Goal: Information Seeking & Learning: Find contact information

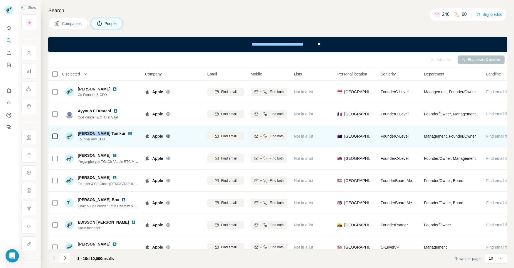
drag, startPoint x: 108, startPoint y: 132, endPoint x: 78, endPoint y: 132, distance: 29.7
click at [78, 132] on span "Mukund Tumkur" at bounding box center [102, 134] width 48 height 6
copy span "Mukund Tumkur"
click at [136, 135] on div "Mukund Tumkur Founder and CEO" at bounding box center [102, 136] width 74 height 15
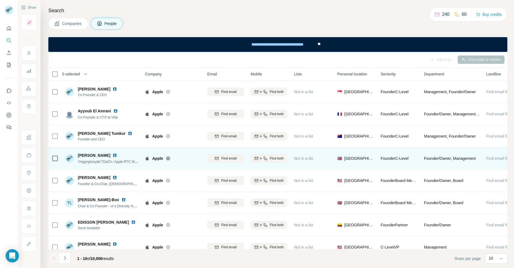
drag, startPoint x: 105, startPoint y: 156, endPoint x: 79, endPoint y: 155, distance: 26.7
click at [79, 155] on span "Robin Williams" at bounding box center [94, 156] width 33 height 6
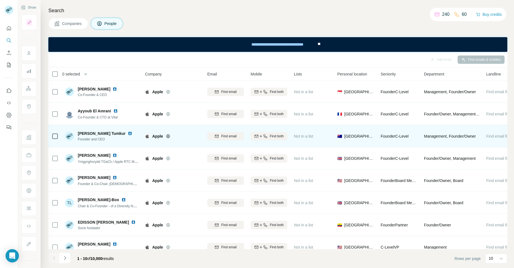
copy span "Robin Williams"
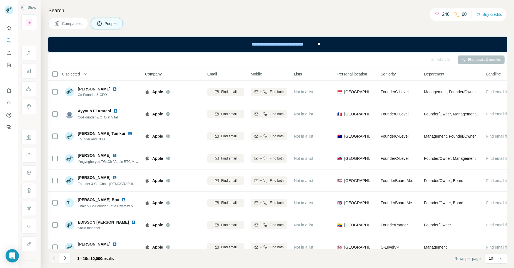
click at [191, 59] on div "Add to list Find emails & mobiles" at bounding box center [277, 60] width 453 height 10
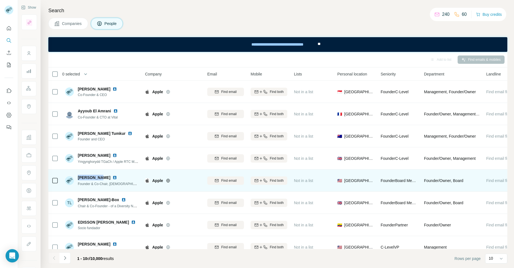
drag, startPoint x: 98, startPoint y: 176, endPoint x: 77, endPoint y: 177, distance: 20.9
click at [77, 177] on div "Ivy Truong Founder & Co-Chair, Asians@Marcom" at bounding box center [102, 181] width 74 height 12
copy span "Ivy Truong"
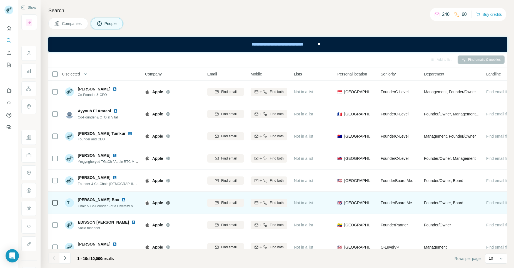
click at [132, 195] on div "TL TJ Lucas-Box Chair & Co-Founder - of a Diversity Network Association" at bounding box center [102, 202] width 74 height 15
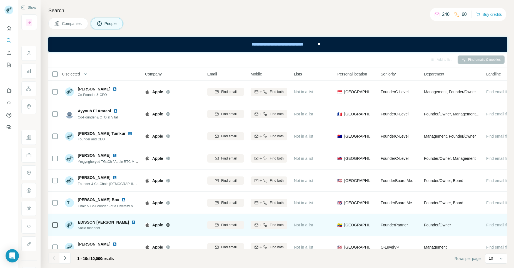
scroll to position [56, 0]
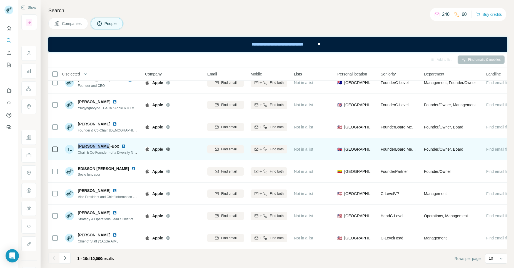
drag, startPoint x: 103, startPoint y: 144, endPoint x: 78, endPoint y: 143, distance: 25.9
click at [78, 144] on div "TJ Lucas-Box" at bounding box center [108, 147] width 61 height 6
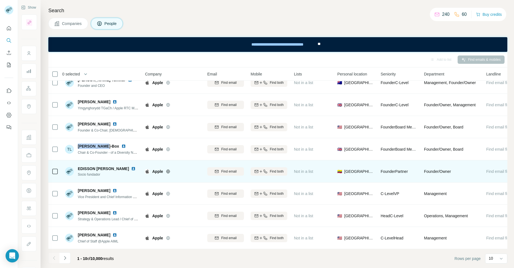
copy span "TJ Lucas-Box"
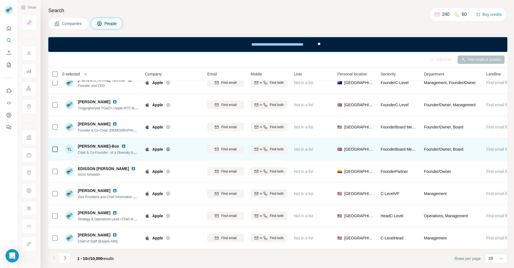
click at [194, 148] on div "Apple" at bounding box center [176, 150] width 48 height 6
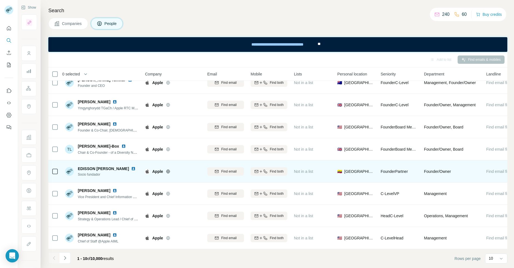
click at [135, 167] on img at bounding box center [133, 169] width 4 height 4
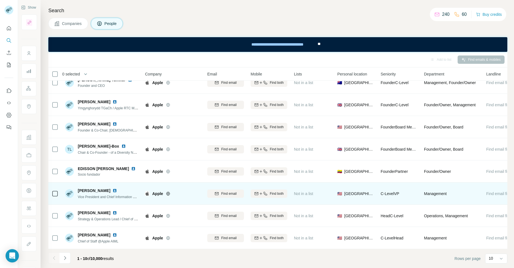
drag, startPoint x: 109, startPoint y: 188, endPoint x: 78, endPoint y: 187, distance: 30.8
click at [78, 188] on div "Timothy Campos" at bounding box center [108, 191] width 61 height 6
copy span "Timothy Campos"
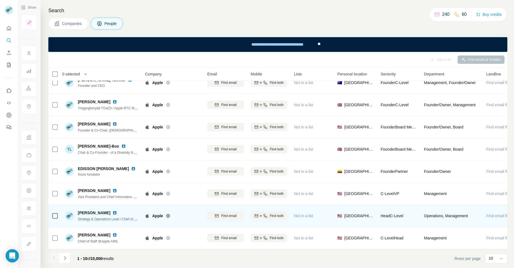
click at [137, 210] on div "Andreas Küpper" at bounding box center [108, 213] width 61 height 6
drag, startPoint x: 108, startPoint y: 211, endPoint x: 79, endPoint y: 211, distance: 29.7
click at [79, 211] on div "Andreas Küpper" at bounding box center [108, 213] width 61 height 6
copy span "Andreas Küpper"
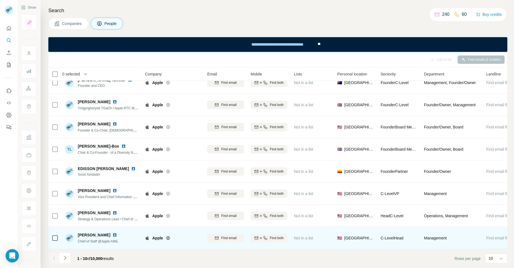
drag, startPoint x: 114, startPoint y: 233, endPoint x: 76, endPoint y: 234, distance: 37.5
click at [76, 234] on div "Dovile Norkeviciute Chief of Staff @Apple AIML" at bounding box center [92, 239] width 54 height 12
copy span "Dovile Norkeviciute"
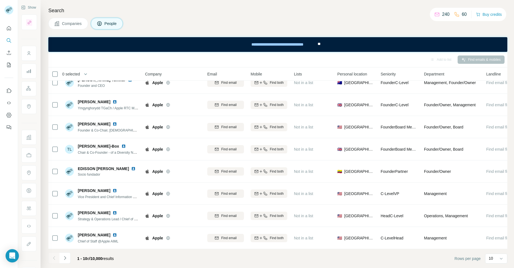
click at [189, 254] on footer "1 - 10 of 10,000 results Rows per page 10" at bounding box center [277, 258] width 459 height 19
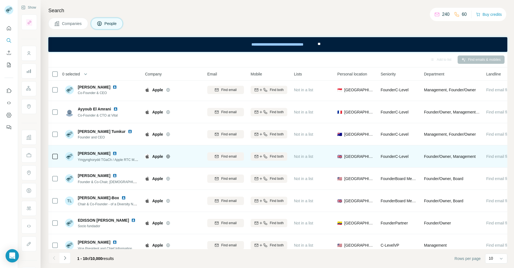
scroll to position [0, 0]
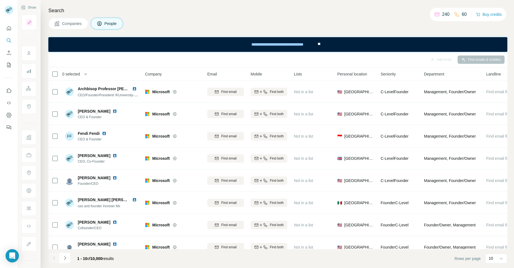
scroll to position [0, 22]
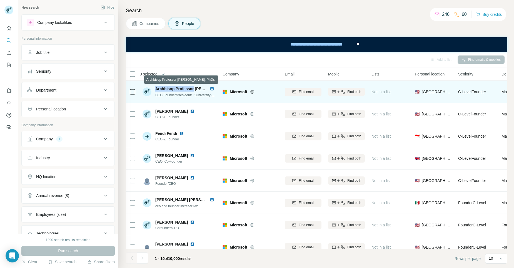
drag, startPoint x: 194, startPoint y: 88, endPoint x: 155, endPoint y: 88, distance: 38.6
click at [155, 88] on span "Archbisop Professor [PERSON_NAME], PhDs" at bounding box center [197, 89] width 84 height 4
copy span "Archbisop Professor"
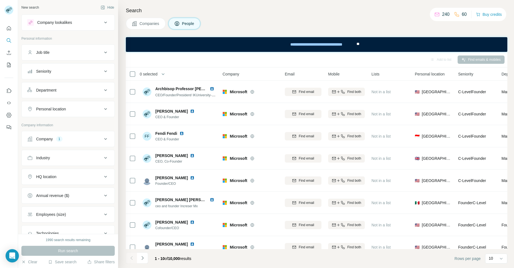
click at [208, 73] on div "0 selected" at bounding box center [170, 74] width 82 height 6
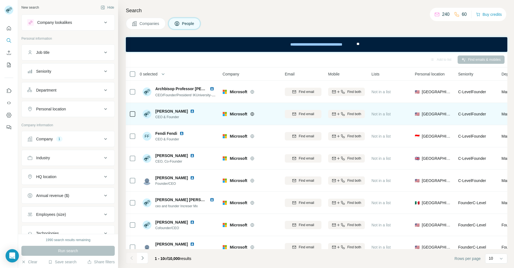
drag, startPoint x: 192, startPoint y: 111, endPoint x: 156, endPoint y: 112, distance: 36.1
click at [156, 112] on span "Donathan Reverand" at bounding box center [171, 112] width 33 height 6
copy span "Donathan Reverand"
click at [214, 109] on div "Donathan Reverand CEO & Founder" at bounding box center [180, 113] width 74 height 15
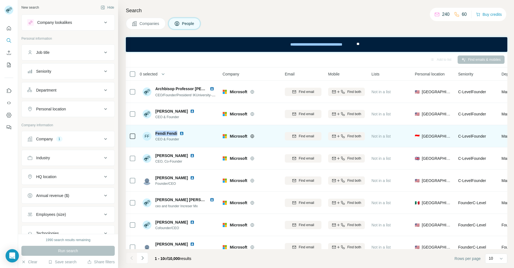
drag, startPoint x: 177, startPoint y: 135, endPoint x: 156, endPoint y: 132, distance: 21.3
click at [156, 132] on div "Fendi Fendi" at bounding box center [170, 134] width 31 height 6
copy span "Fendi Fendi"
click at [199, 131] on div "FF Fendi Fendi CEO & Founder" at bounding box center [180, 136] width 74 height 15
drag, startPoint x: 177, startPoint y: 132, endPoint x: 156, endPoint y: 133, distance: 21.4
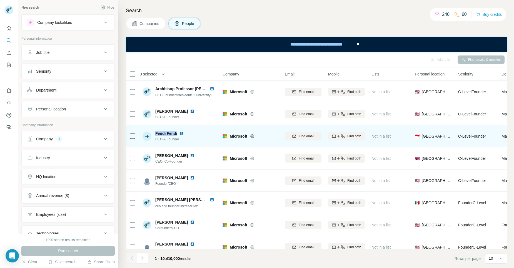
click at [156, 133] on div "Fendi Fendi" at bounding box center [170, 134] width 31 height 6
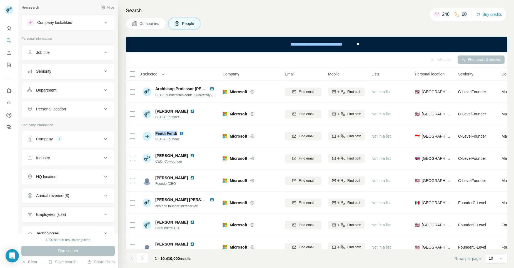
copy span "Fendi Fendi"
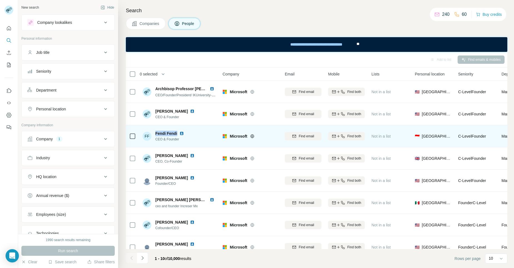
click at [182, 133] on img at bounding box center [181, 133] width 4 height 4
click at [201, 133] on div "FF Fendi Fendi CEO & Founder" at bounding box center [180, 136] width 74 height 15
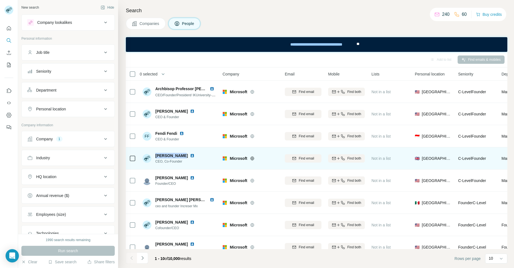
drag, startPoint x: 181, startPoint y: 155, endPoint x: 153, endPoint y: 155, distance: 27.2
click at [153, 155] on div "Jon Reynolds CEO, Co-Founder" at bounding box center [170, 158] width 54 height 11
copy span "Jon Reynolds"
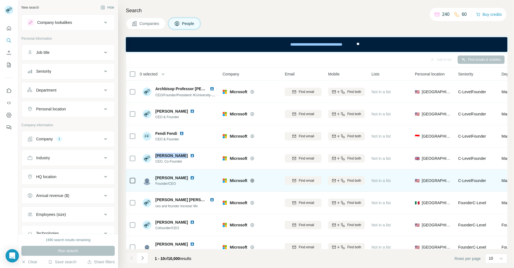
drag, startPoint x: 186, startPoint y: 176, endPoint x: 155, endPoint y: 178, distance: 31.4
click at [155, 178] on div "Khandakar Shafi" at bounding box center [175, 178] width 41 height 6
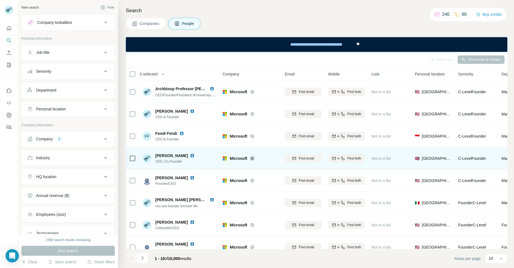
click at [211, 156] on div "Jon Reynolds CEO, Co-Founder" at bounding box center [180, 158] width 74 height 15
click at [190, 156] on img at bounding box center [192, 156] width 4 height 4
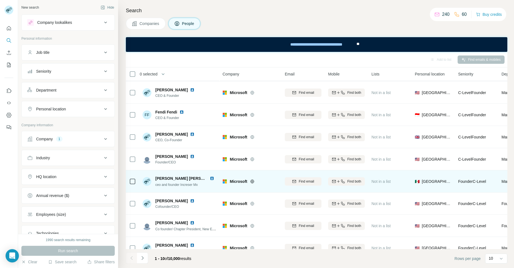
scroll to position [33, 0]
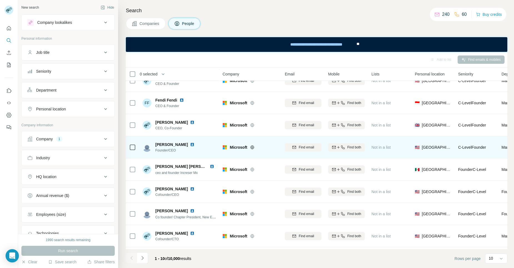
drag, startPoint x: 186, startPoint y: 144, endPoint x: 156, endPoint y: 144, distance: 30.8
click at [156, 144] on div "Khandakar Shafi" at bounding box center [175, 145] width 41 height 6
copy span "Khandakar Shafi"
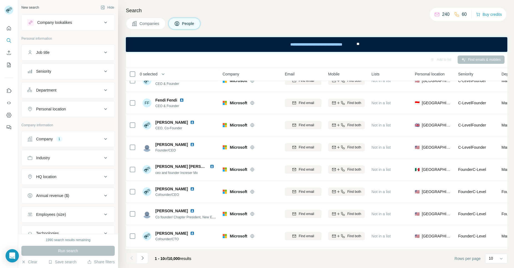
click at [200, 268] on div "Close" at bounding box center [257, 268] width 514 height 0
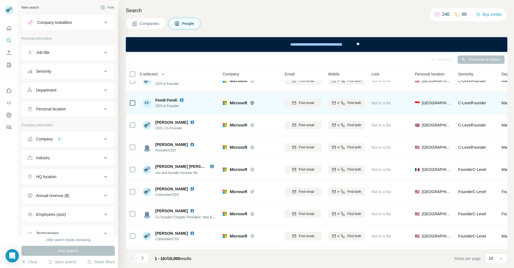
scroll to position [0, 0]
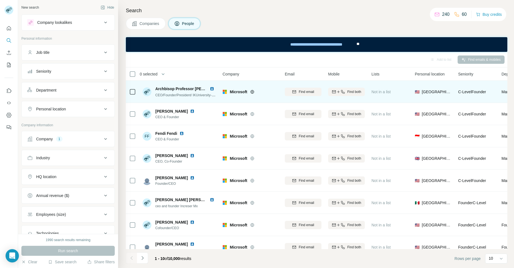
click at [212, 88] on img at bounding box center [212, 89] width 4 height 4
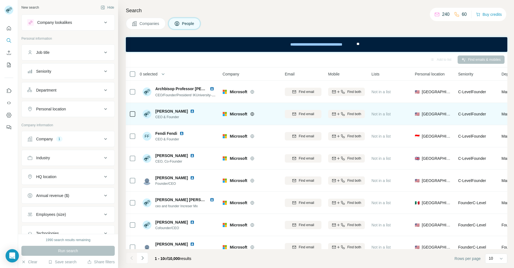
click at [194, 111] on img at bounding box center [192, 111] width 4 height 4
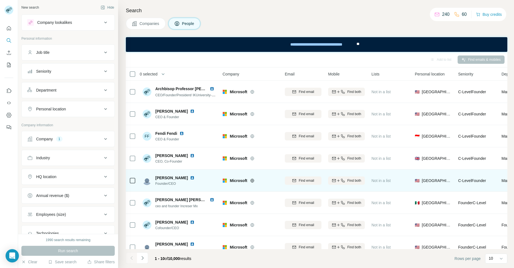
click at [191, 177] on img at bounding box center [192, 178] width 4 height 4
click at [206, 179] on div "Khandakar Shafi Founder/CEO" at bounding box center [180, 180] width 74 height 15
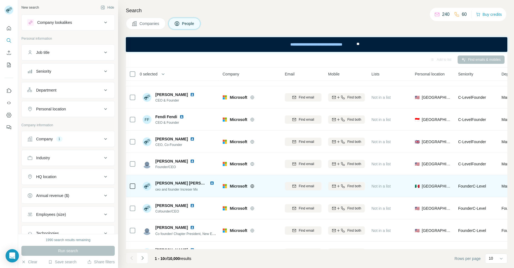
scroll to position [33, 0]
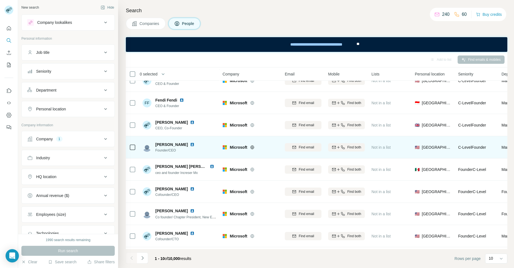
click at [190, 145] on img at bounding box center [192, 145] width 4 height 4
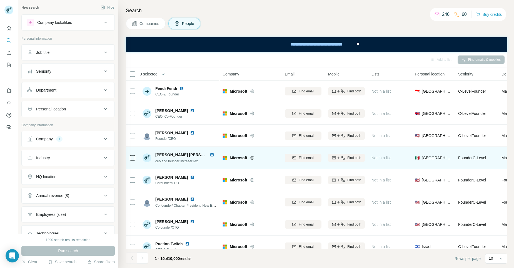
scroll to position [56, 0]
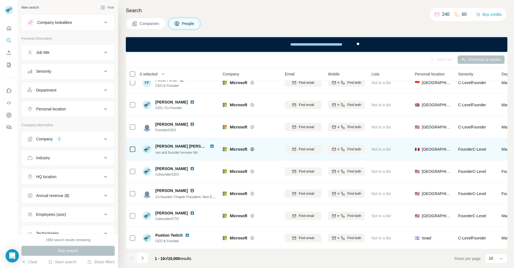
click at [211, 144] on img at bounding box center [212, 146] width 4 height 4
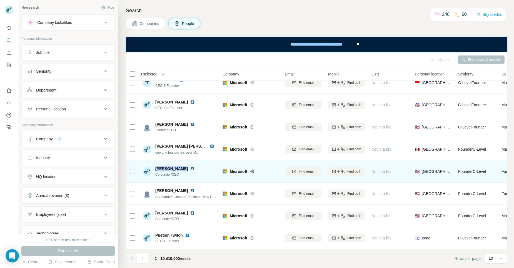
drag, startPoint x: 179, startPoint y: 167, endPoint x: 156, endPoint y: 167, distance: 22.8
click at [156, 167] on span "Marlon Misra" at bounding box center [171, 169] width 33 height 6
copy span "Marlon Misra"
click at [190, 167] on img at bounding box center [192, 169] width 4 height 4
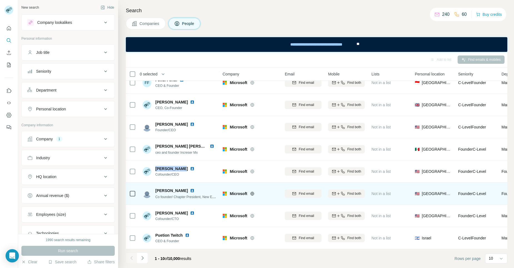
click at [190, 189] on img at bounding box center [192, 191] width 4 height 4
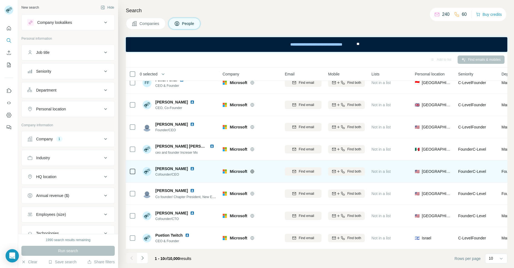
click at [201, 171] on div "Marlon Misra Cofounder/CEO" at bounding box center [180, 171] width 74 height 15
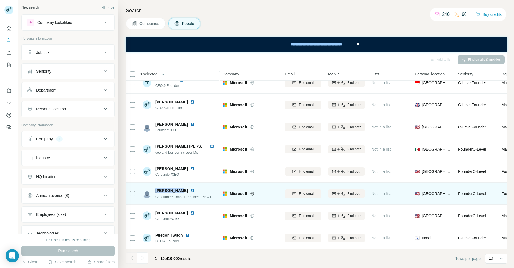
drag, startPoint x: 155, startPoint y: 187, endPoint x: 178, endPoint y: 189, distance: 23.1
click at [178, 189] on div "Matt Goggin" at bounding box center [185, 191] width 61 height 6
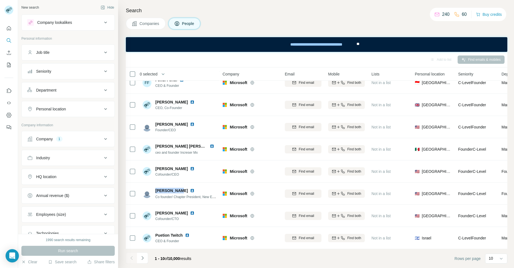
copy span "Matt Goggin"
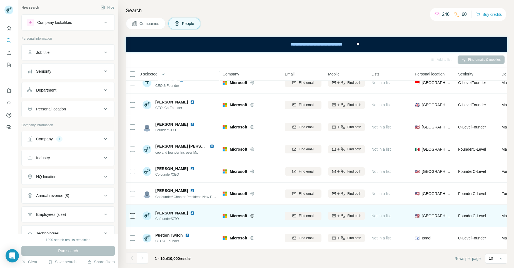
click at [192, 210] on div "Neil Raina Cofounder/CTO" at bounding box center [180, 215] width 74 height 15
drag, startPoint x: 156, startPoint y: 211, endPoint x: 175, endPoint y: 212, distance: 19.2
click at [175, 212] on div "Neil Raina" at bounding box center [175, 214] width 41 height 6
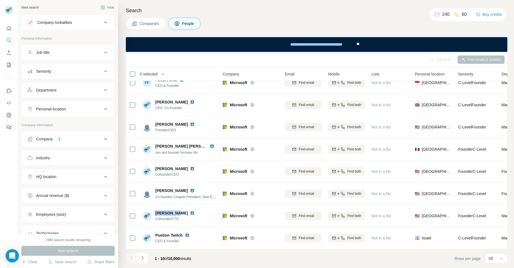
copy span "Neil Raina"
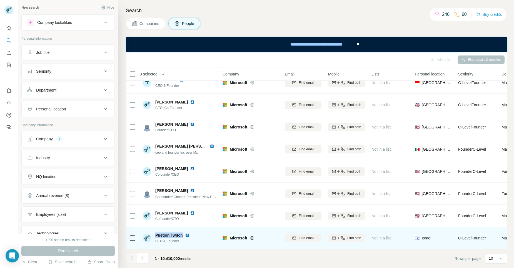
drag, startPoint x: 182, startPoint y: 231, endPoint x: 156, endPoint y: 233, distance: 26.2
click at [156, 233] on span "Puetion Twitch" at bounding box center [169, 236] width 28 height 6
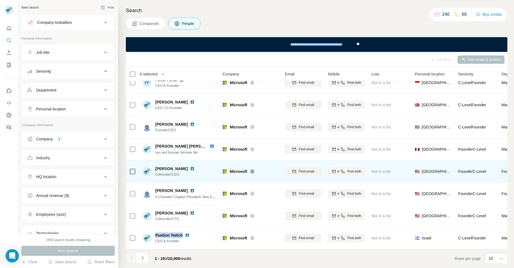
copy span "Puetion Twitch"
click at [210, 167] on div "Marlon Misra Cofounder/CEO" at bounding box center [180, 171] width 74 height 15
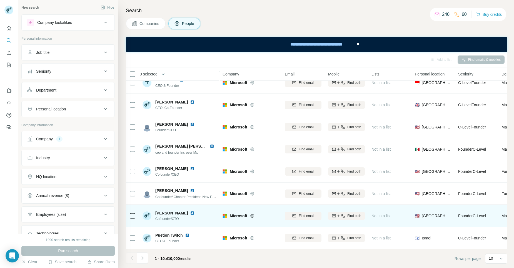
click at [190, 212] on img at bounding box center [192, 213] width 4 height 4
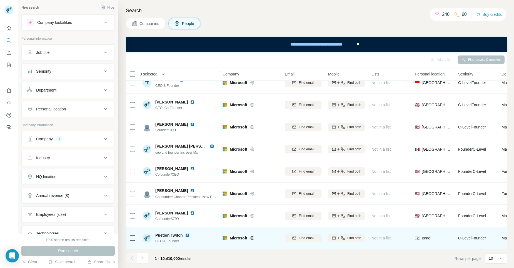
click at [187, 234] on img at bounding box center [187, 235] width 4 height 4
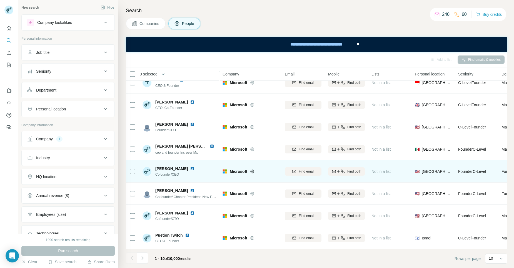
click at [190, 167] on img at bounding box center [192, 169] width 4 height 4
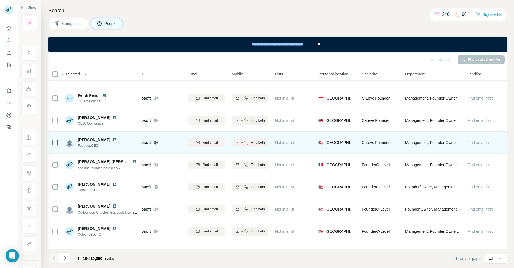
scroll to position [0, 22]
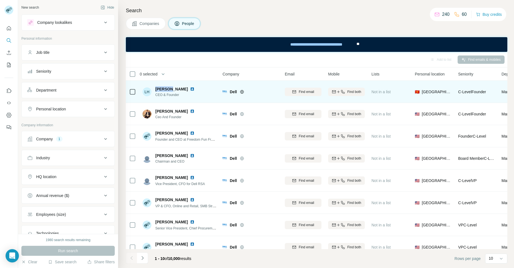
drag, startPoint x: 169, startPoint y: 88, endPoint x: 154, endPoint y: 88, distance: 15.0
click at [154, 88] on div "LH Lê Hiếu CEO & Founder" at bounding box center [170, 91] width 54 height 11
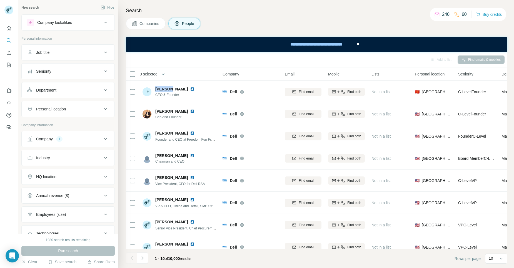
copy span "Lê Hiếu"
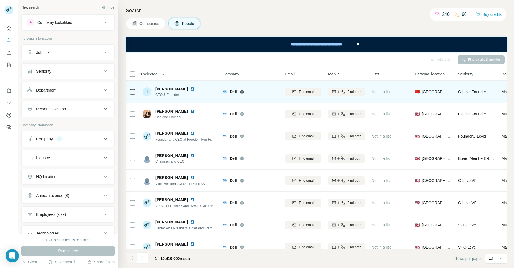
click at [209, 88] on div "LH Lê Hiếu CEO & Founder" at bounding box center [180, 91] width 74 height 15
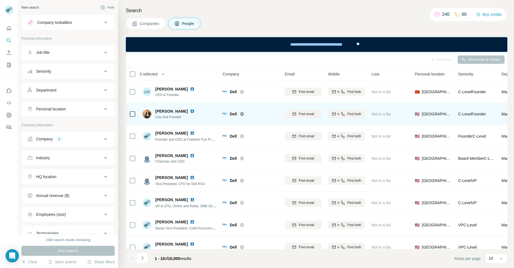
drag, startPoint x: 188, startPoint y: 111, endPoint x: 156, endPoint y: 113, distance: 32.3
click at [156, 113] on div "Musfiqur Rahman" at bounding box center [175, 112] width 41 height 6
copy span "Musfiqur Rahman"
click at [209, 109] on div "Musfiqur Rahman Ceo And Founder" at bounding box center [180, 113] width 74 height 15
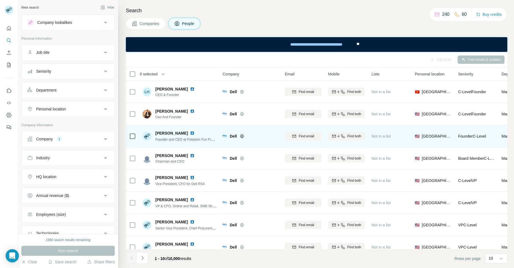
drag, startPoint x: 186, startPoint y: 133, endPoint x: 155, endPoint y: 134, distance: 30.6
click at [155, 134] on span "Timothy Masters" at bounding box center [171, 134] width 33 height 6
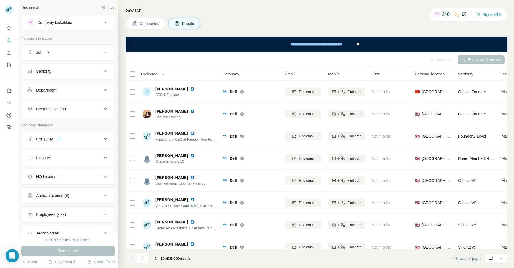
copy span "Timothy Masters"
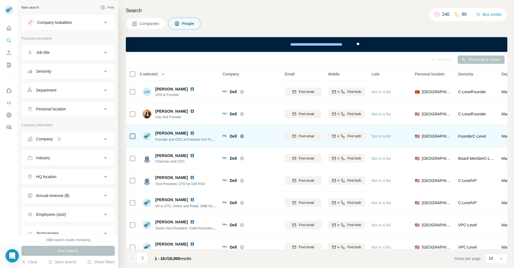
click at [207, 130] on div "Timothy Masters Founder and CEO at Freedom Fun Franchise Systems" at bounding box center [180, 136] width 74 height 15
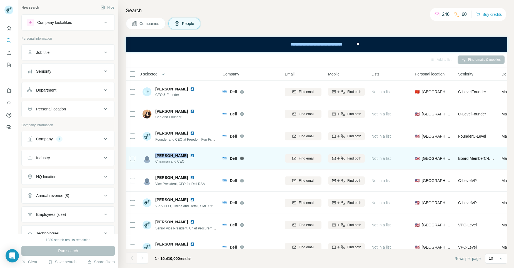
drag, startPoint x: 178, startPoint y: 157, endPoint x: 155, endPoint y: 155, distance: 22.8
click at [155, 155] on div "Michael Dell Chairman and CEO" at bounding box center [170, 158] width 54 height 11
copy span "Michael Dell"
click at [208, 158] on div "Michael Dell Chairman and CEO" at bounding box center [180, 158] width 74 height 15
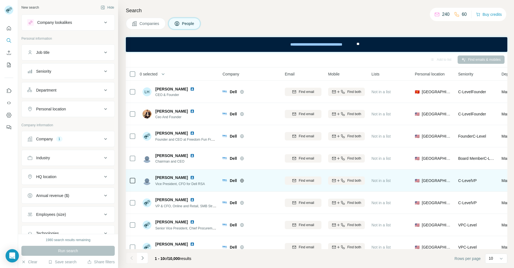
drag, startPoint x: 181, startPoint y: 178, endPoint x: 155, endPoint y: 177, distance: 26.1
click at [155, 177] on span "Chris Dentiste" at bounding box center [171, 178] width 33 height 6
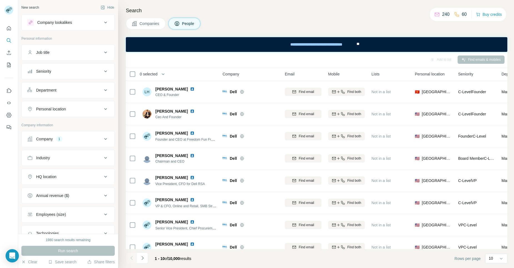
copy span "Chris Dentiste"
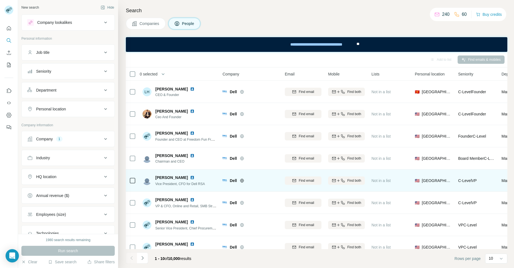
click at [206, 176] on div "Chris Dentiste Vice President, CFO for Dell RSA" at bounding box center [180, 180] width 74 height 15
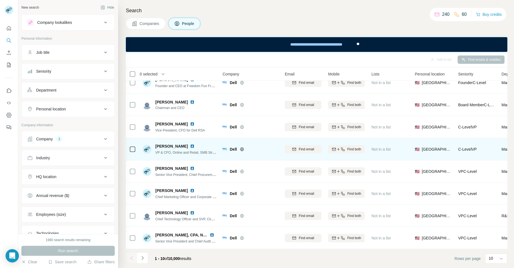
scroll to position [23, 0]
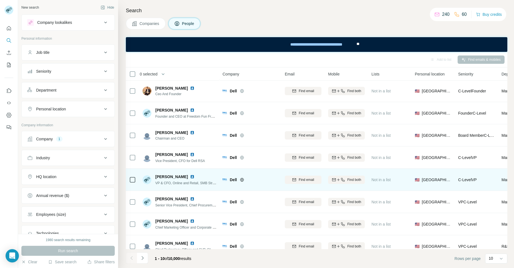
drag, startPoint x: 191, startPoint y: 176, endPoint x: 155, endPoint y: 177, distance: 35.9
click at [155, 177] on div "Fernanda Codorniz VP & CFO, Online and Retail, SMB Strategy & Operations, Busin…" at bounding box center [180, 180] width 74 height 12
copy span "Fernanda Codorniz"
click at [214, 174] on div "Fernanda Codorniz" at bounding box center [185, 177] width 61 height 6
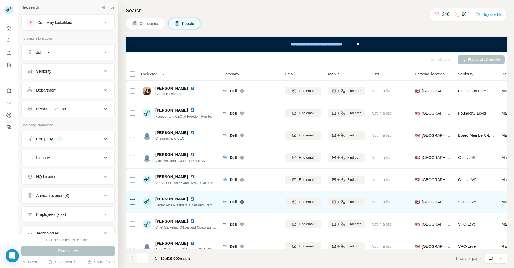
scroll to position [56, 0]
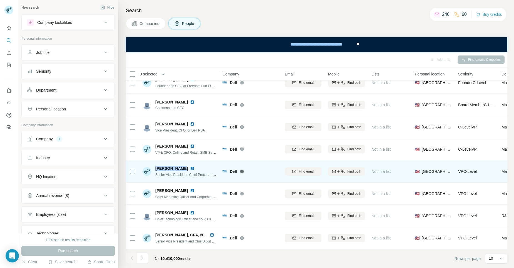
drag, startPoint x: 183, startPoint y: 166, endPoint x: 156, endPoint y: 167, distance: 27.5
click at [156, 167] on div "Guy Schweppe" at bounding box center [185, 169] width 61 height 6
copy span "Guy Schweppe"
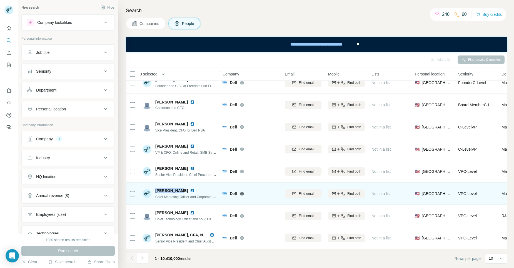
drag, startPoint x: 179, startPoint y: 189, endPoint x: 154, endPoint y: 189, distance: 25.0
click at [154, 189] on div "Hakan Akbas Chief Marketing Officer and Corporate Senior Vice President" at bounding box center [180, 194] width 74 height 12
copy span "Hakan Akbas"
click at [209, 186] on div "Hakan Akbas Chief Marketing Officer and Corporate Senior Vice President" at bounding box center [180, 193] width 74 height 15
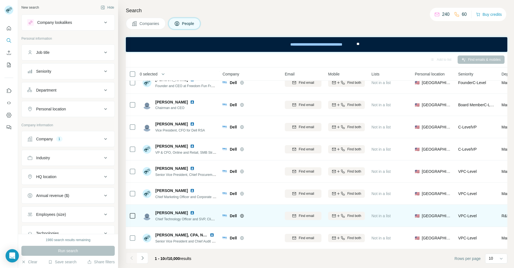
drag, startPoint x: 187, startPoint y: 209, endPoint x: 155, endPoint y: 210, distance: 31.4
click at [155, 210] on div "Jarrett Simerson" at bounding box center [185, 213] width 61 height 6
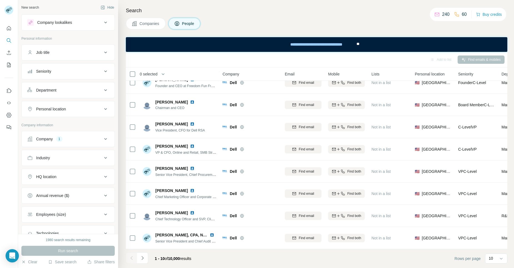
copy span "Jarrett Simerson"
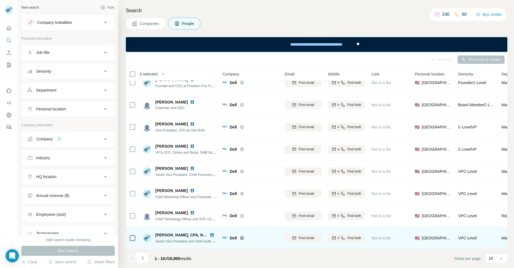
click at [212, 233] on img at bounding box center [212, 235] width 4 height 4
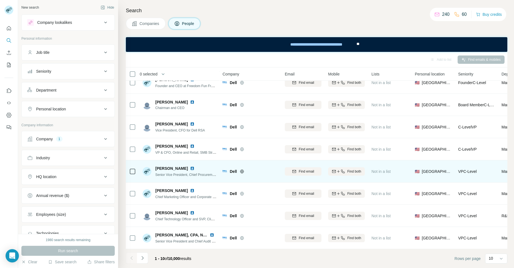
click at [190, 166] on img at bounding box center [192, 168] width 4 height 4
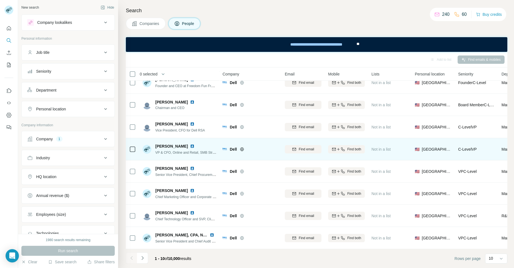
click at [212, 144] on div "Fernanda Codorniz" at bounding box center [185, 147] width 61 height 6
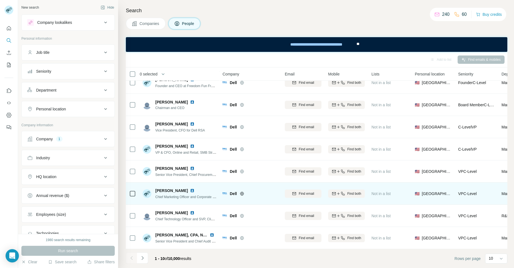
click at [190, 189] on img at bounding box center [192, 191] width 4 height 4
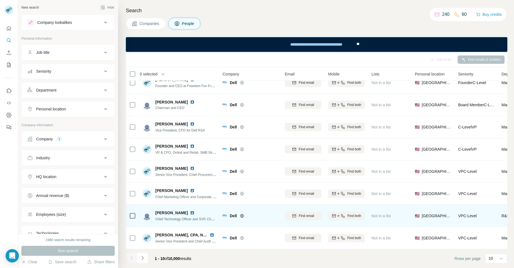
click at [191, 211] on img at bounding box center [192, 213] width 4 height 4
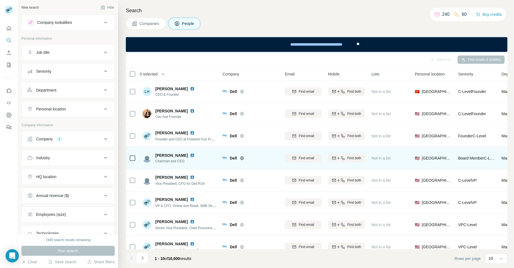
scroll to position [0, 0]
